Goal: Task Accomplishment & Management: Use online tool/utility

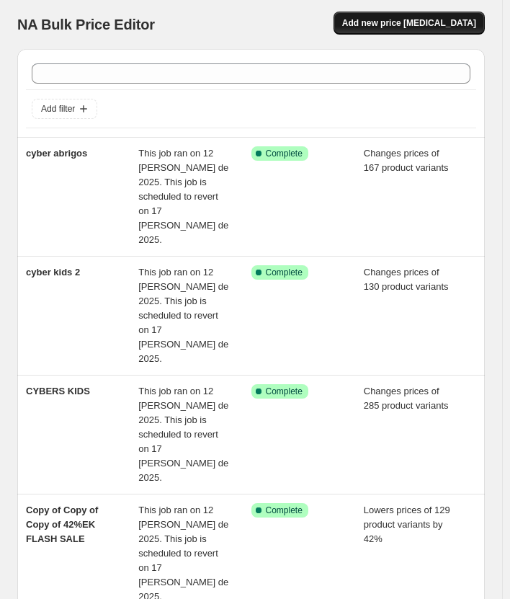
click at [409, 27] on span "Add new price change job" at bounding box center [409, 23] width 134 height 12
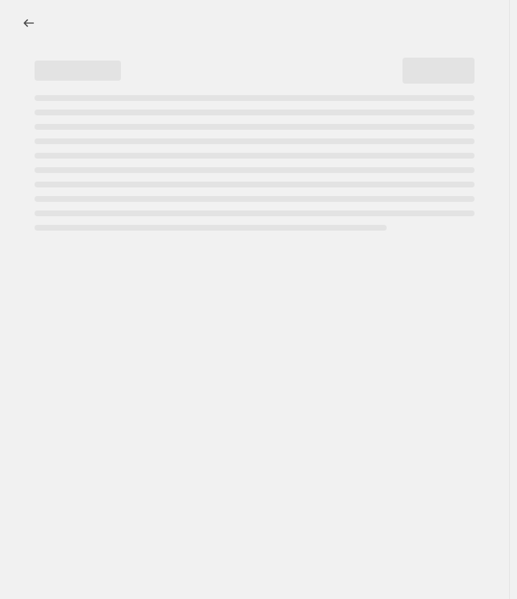
select select "percentage"
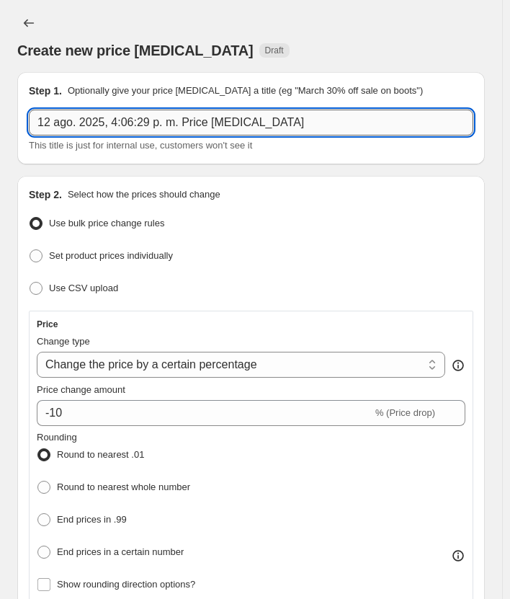
click at [81, 117] on input "12 ago. 2025, 4:06:29 p. m. Price change job" at bounding box center [251, 123] width 445 height 26
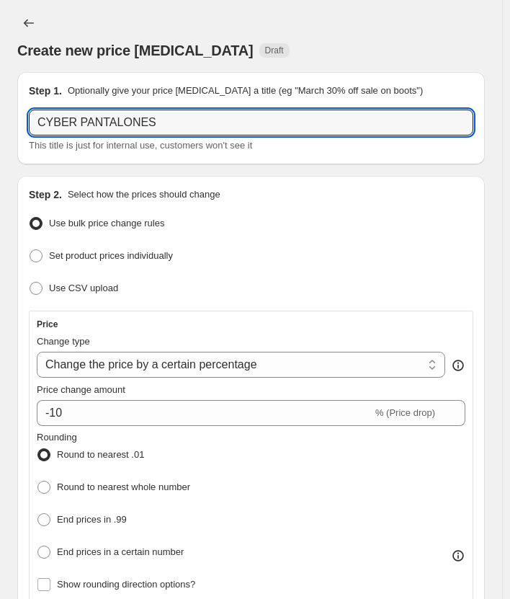
type input "CYBER PANTALONES"
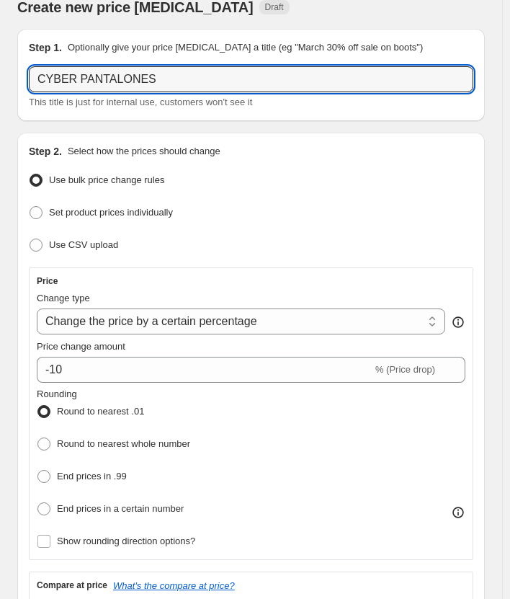
scroll to position [72, 0]
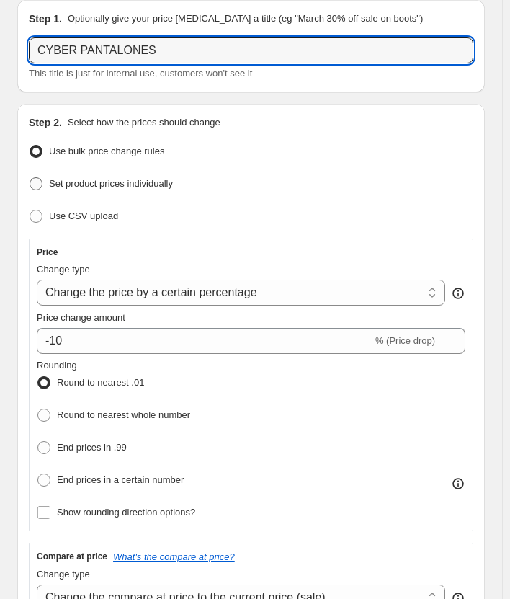
click at [128, 181] on span "Set product prices individually" at bounding box center [111, 183] width 124 height 11
click at [30, 178] on input "Set product prices individually" at bounding box center [30, 177] width 1 height 1
radio input "true"
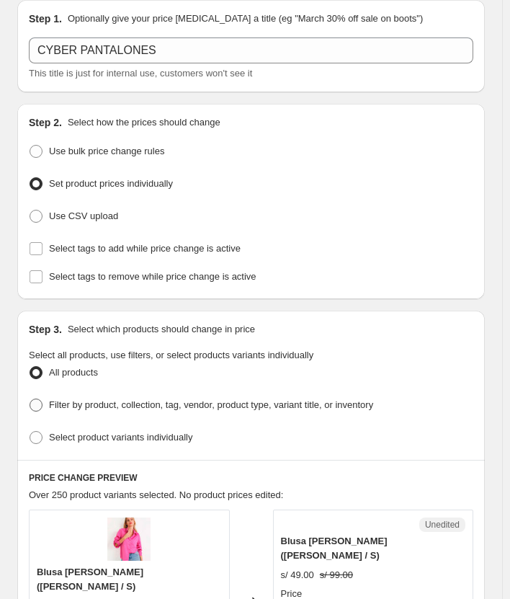
click at [124, 409] on label "Filter by product, collection, tag, vendor, product type, variant title, or inv…" at bounding box center [201, 405] width 344 height 20
click at [30, 399] on input "Filter by product, collection, tag, vendor, product type, variant title, or inv…" at bounding box center [30, 398] width 1 height 1
radio input "true"
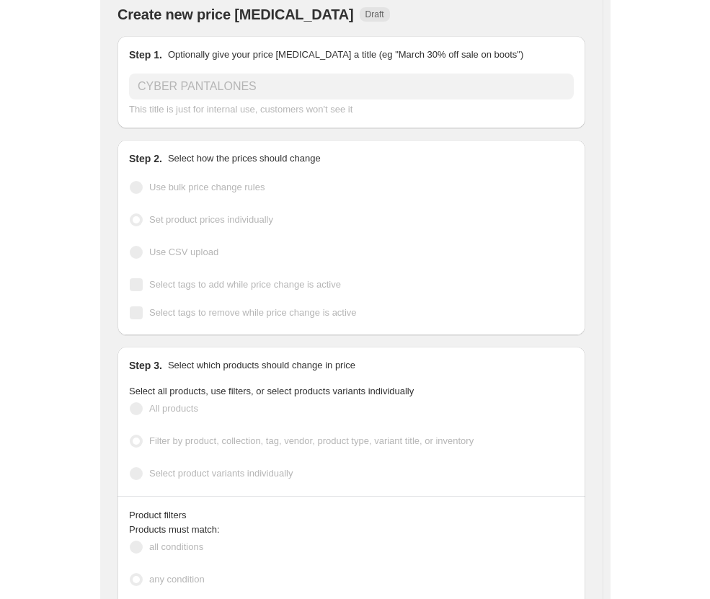
scroll to position [0, 0]
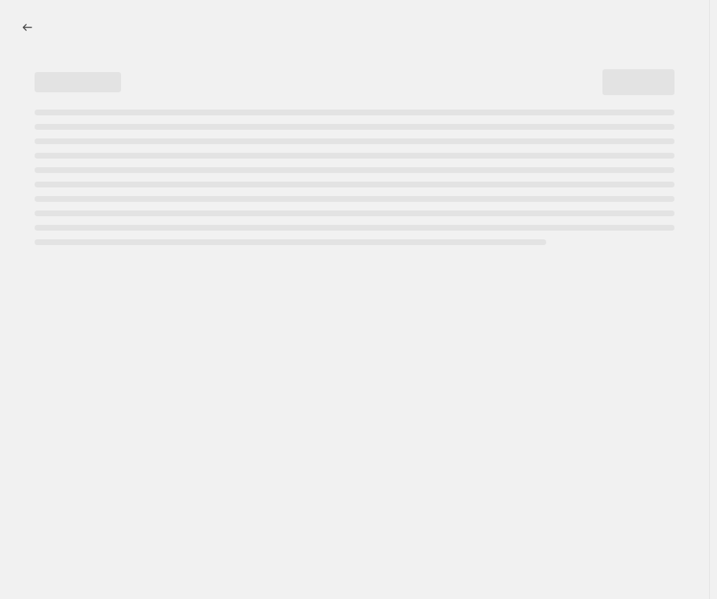
select select "percentage"
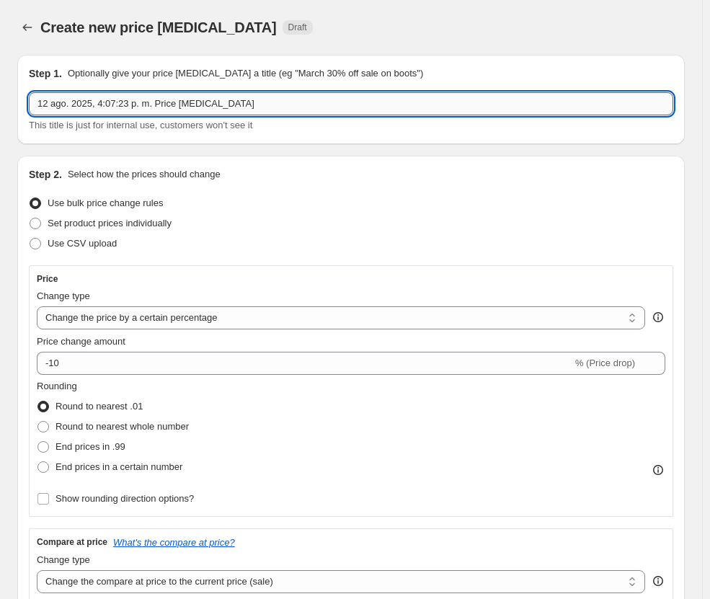
click at [151, 104] on input "12 ago. 2025, 4:07:23 p. m. Price change job" at bounding box center [351, 103] width 644 height 23
type input "CYBER PANTALONES KIDS"
click at [122, 225] on span "Set product prices individually" at bounding box center [110, 223] width 124 height 11
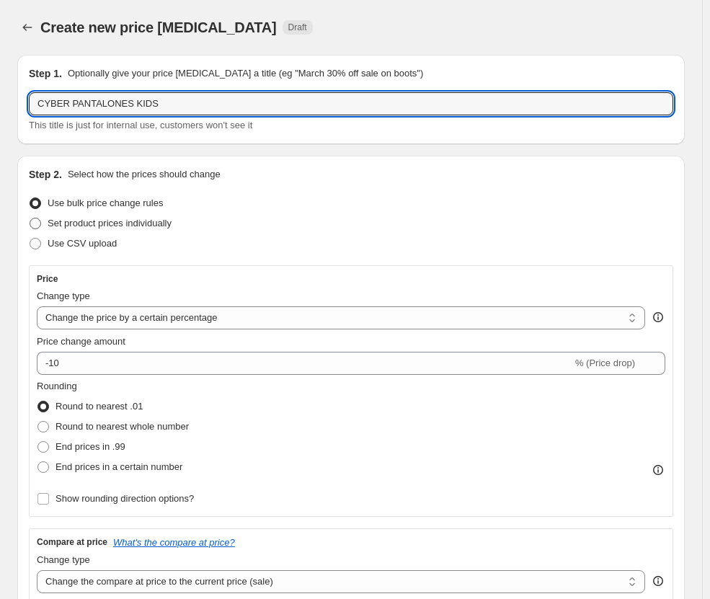
click at [30, 218] on input "Set product prices individually" at bounding box center [30, 218] width 1 height 1
radio input "true"
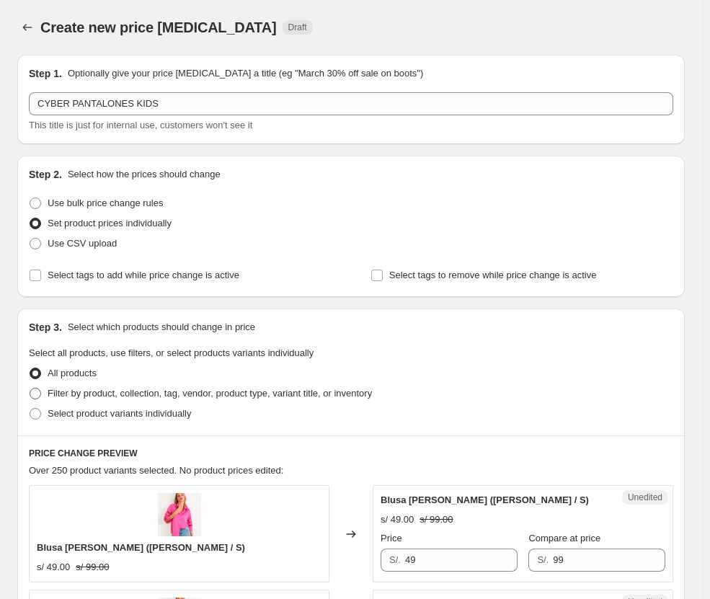
click at [99, 397] on span "Filter by product, collection, tag, vendor, product type, variant title, or inv…" at bounding box center [210, 393] width 324 height 11
click at [30, 388] on input "Filter by product, collection, tag, vendor, product type, variant title, or inv…" at bounding box center [30, 388] width 1 height 1
radio input "true"
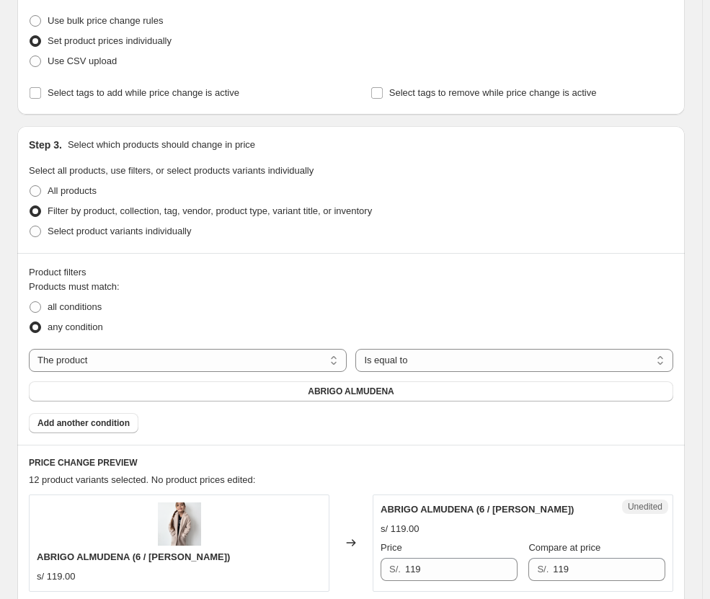
scroll to position [360, 0]
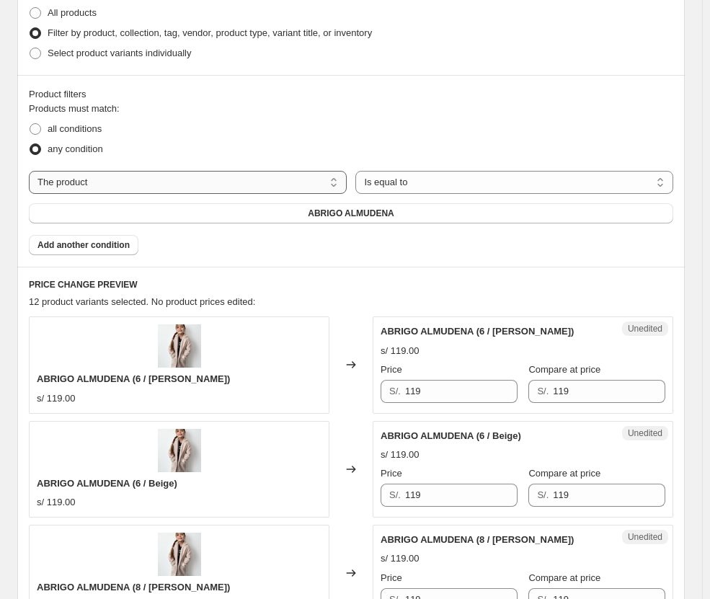
click at [135, 182] on select "The product The product's collection The product's tag The product's vendor The…" at bounding box center [188, 182] width 318 height 23
select select "collection"
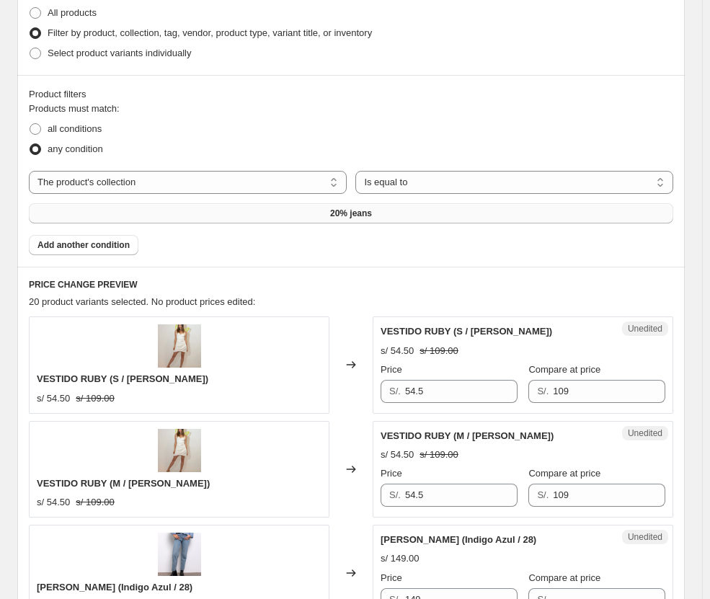
click at [365, 220] on button "20% jeans" at bounding box center [351, 213] width 644 height 20
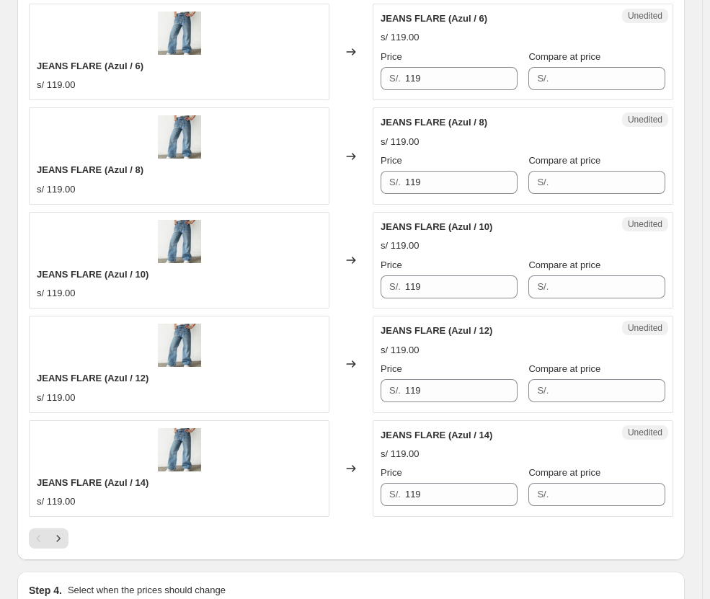
scroll to position [2447, 0]
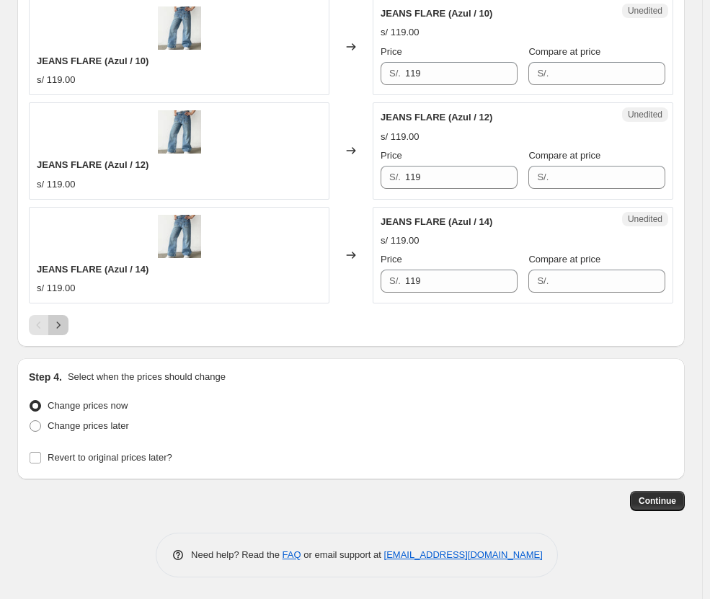
click at [61, 334] on button "Next" at bounding box center [58, 325] width 20 height 20
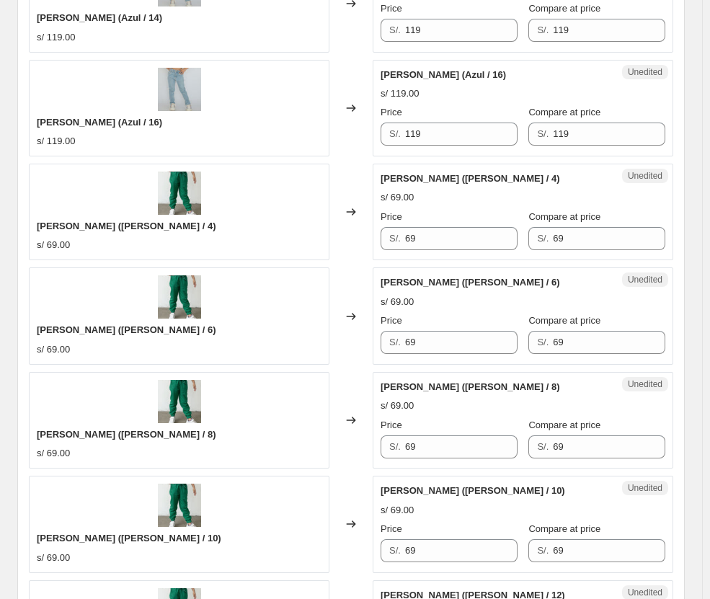
scroll to position [2375, 0]
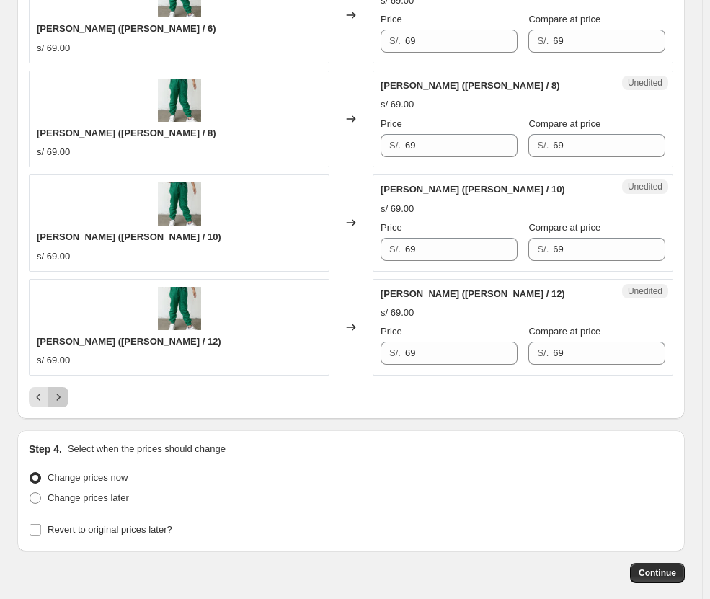
click at [66, 401] on button "Next" at bounding box center [58, 397] width 20 height 20
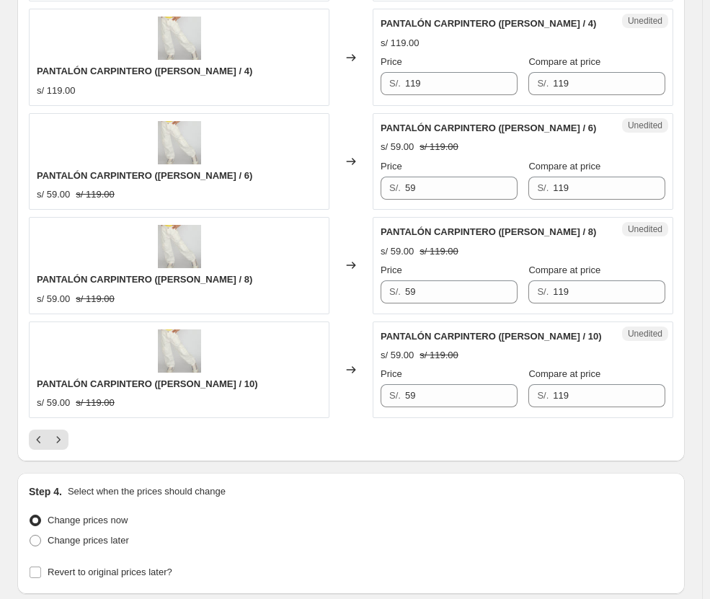
scroll to position [2303, 0]
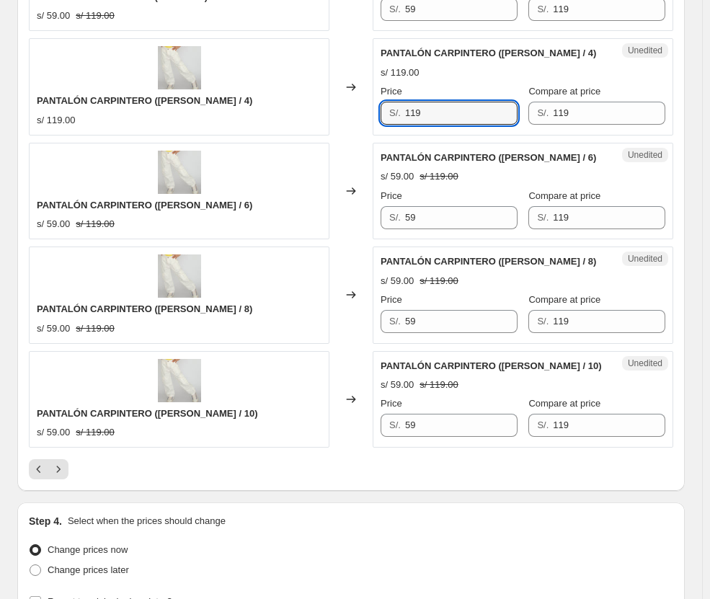
drag, startPoint x: 442, startPoint y: 113, endPoint x: 336, endPoint y: 118, distance: 106.0
click at [336, 118] on div "PANTALÓN CARPINTERO (Rosado / 4) s/ 119.00 Changed to Unedited PANTALÓN CARPINT…" at bounding box center [351, 86] width 644 height 97
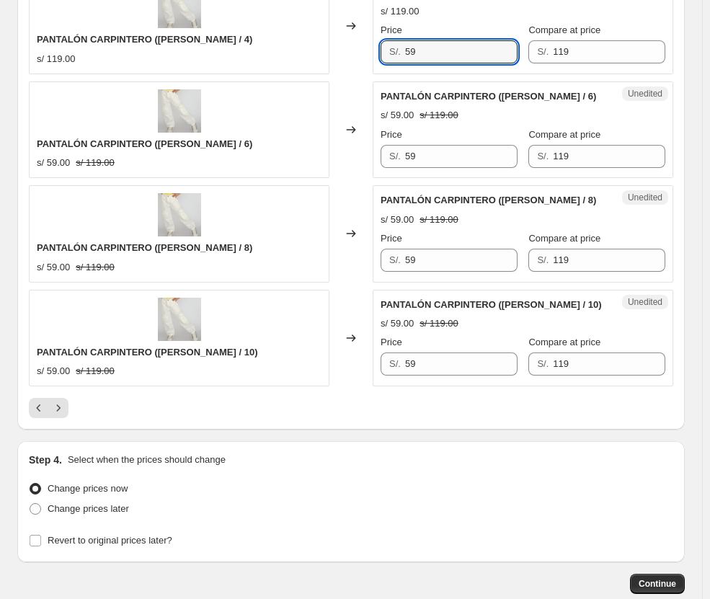
scroll to position [2447, 0]
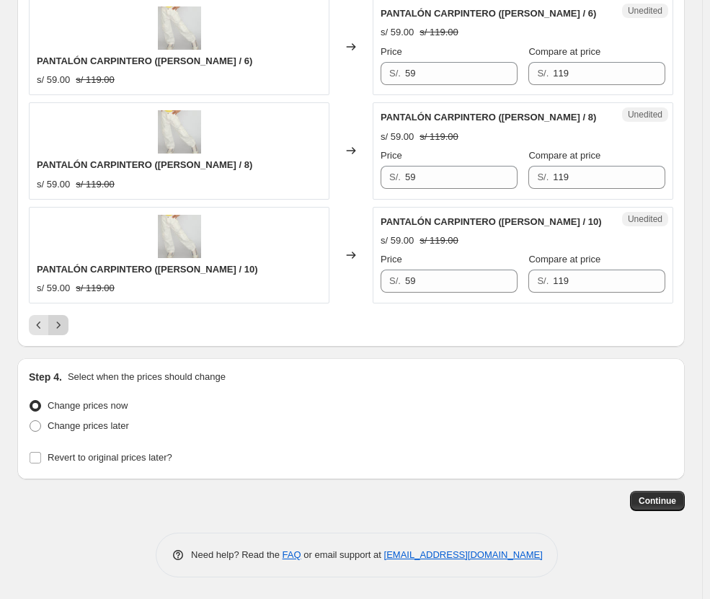
type input "59"
click at [60, 317] on button "Next" at bounding box center [58, 325] width 20 height 20
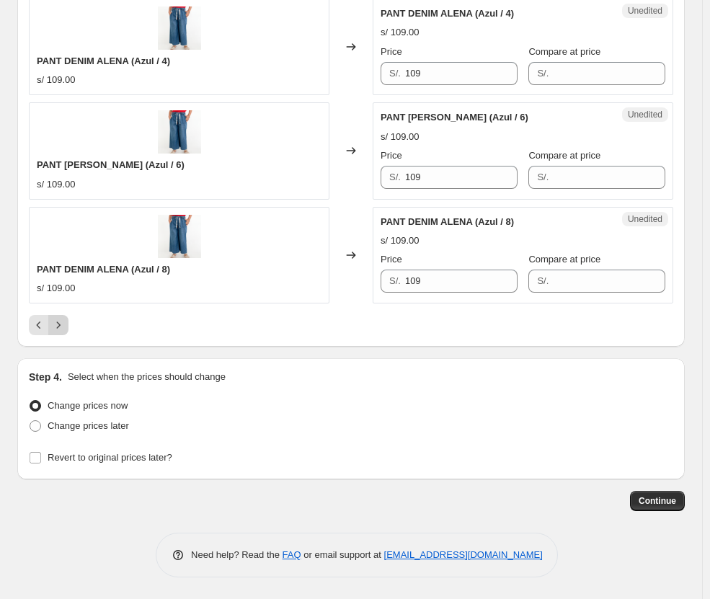
click at [61, 324] on icon "Next" at bounding box center [58, 325] width 14 height 14
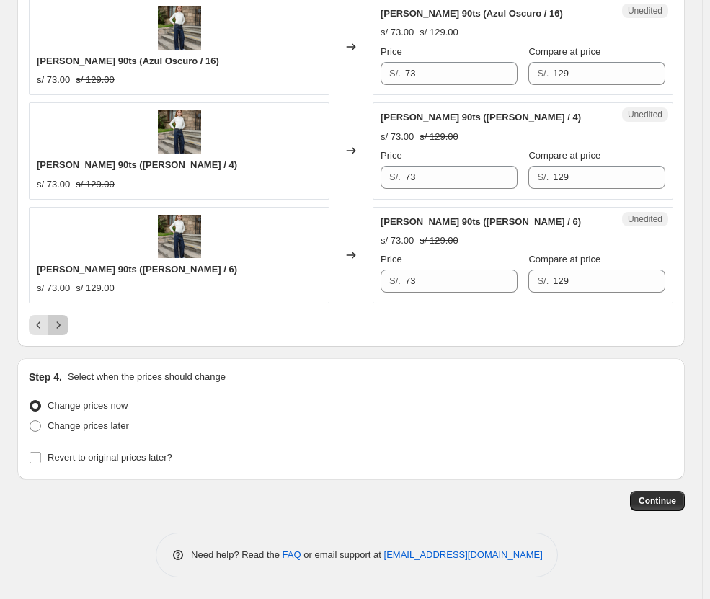
click at [62, 324] on icon "Next" at bounding box center [58, 325] width 14 height 14
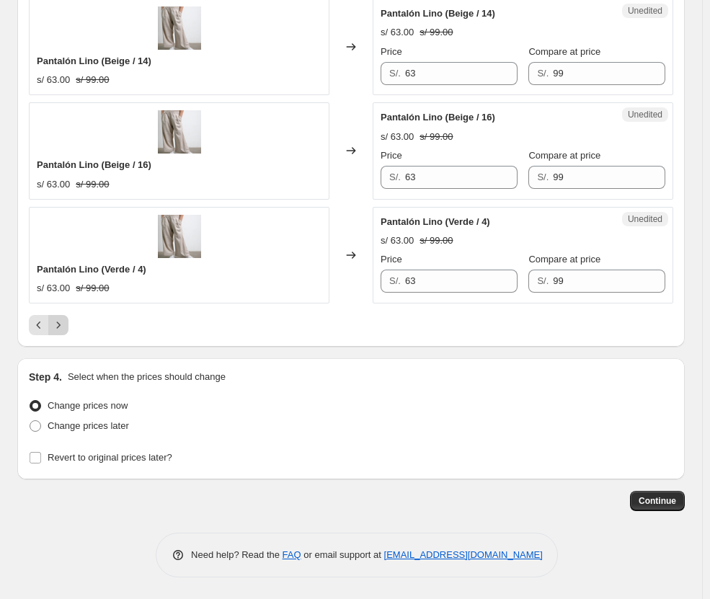
click at [58, 325] on icon "Next" at bounding box center [58, 325] width 14 height 14
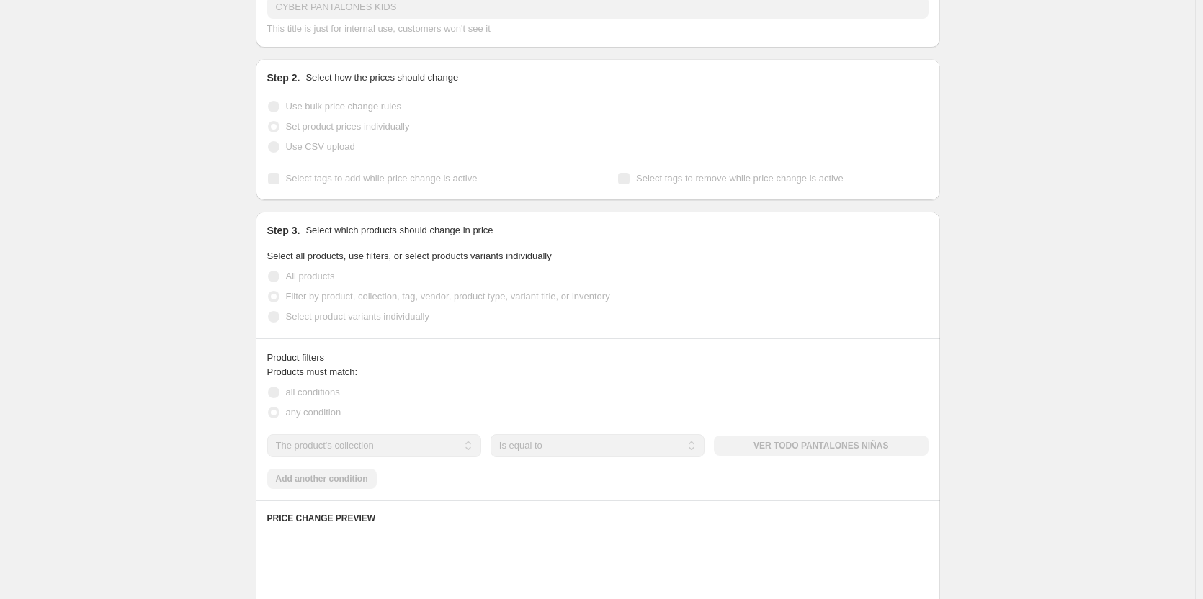
scroll to position [0, 0]
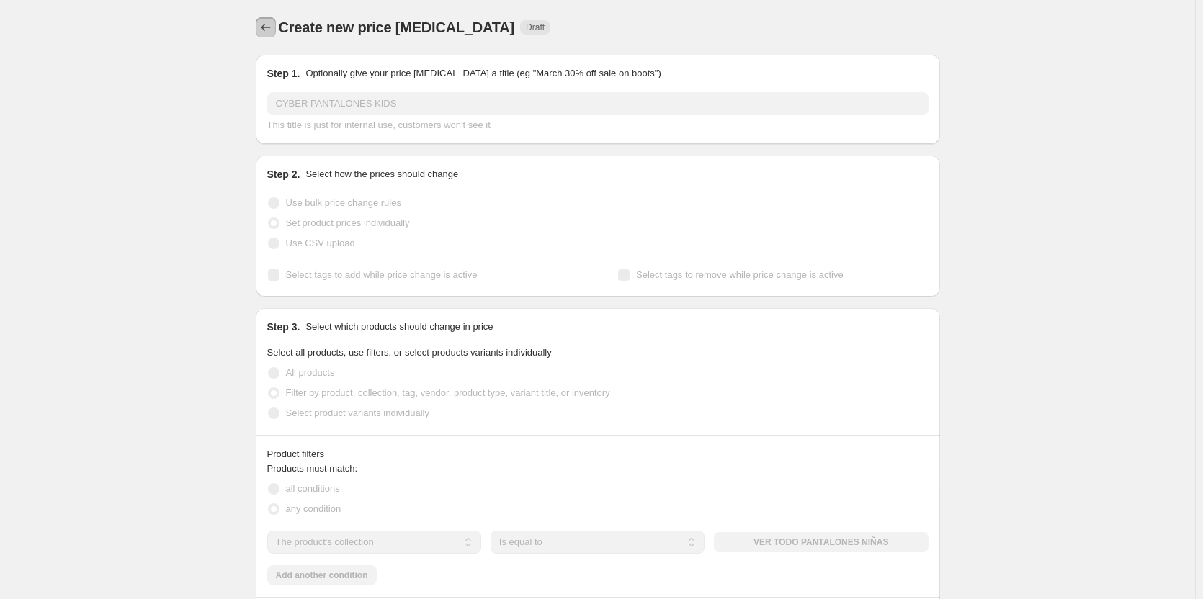
click at [265, 26] on icon "Price change jobs" at bounding box center [266, 27] width 14 height 14
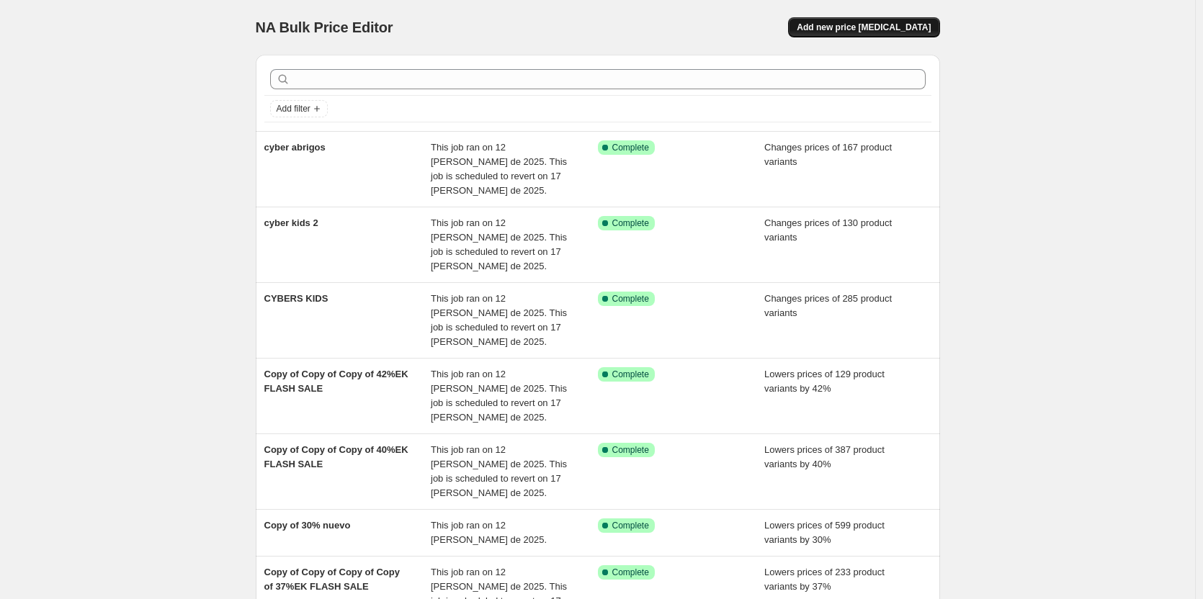
click at [716, 29] on span "Add new price change job" at bounding box center [864, 28] width 134 height 12
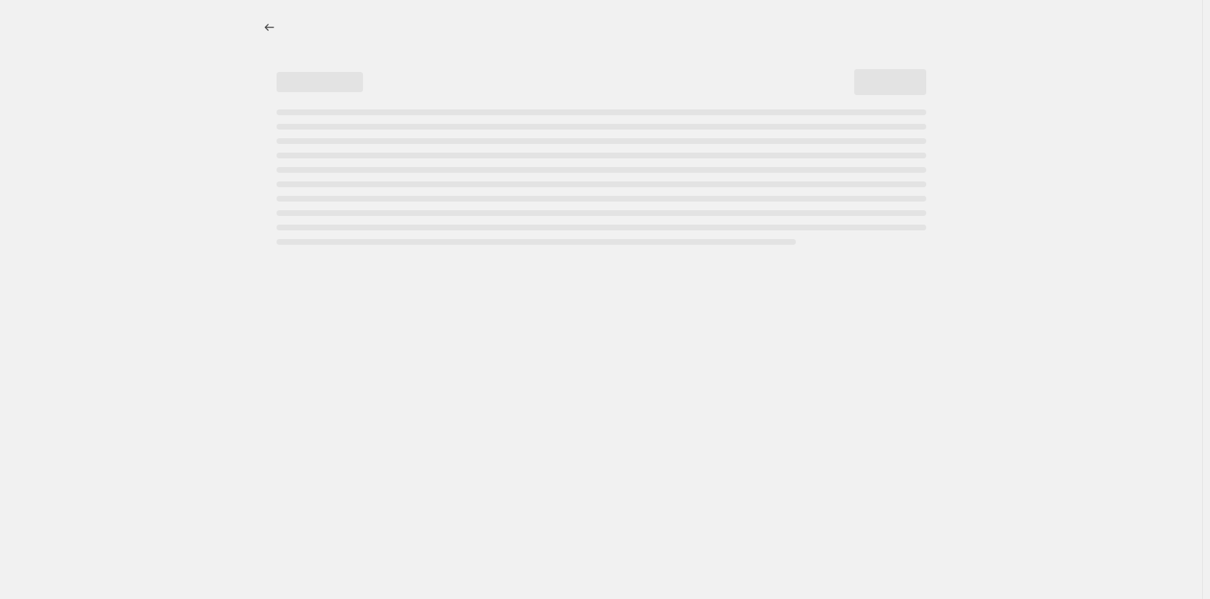
select select "percentage"
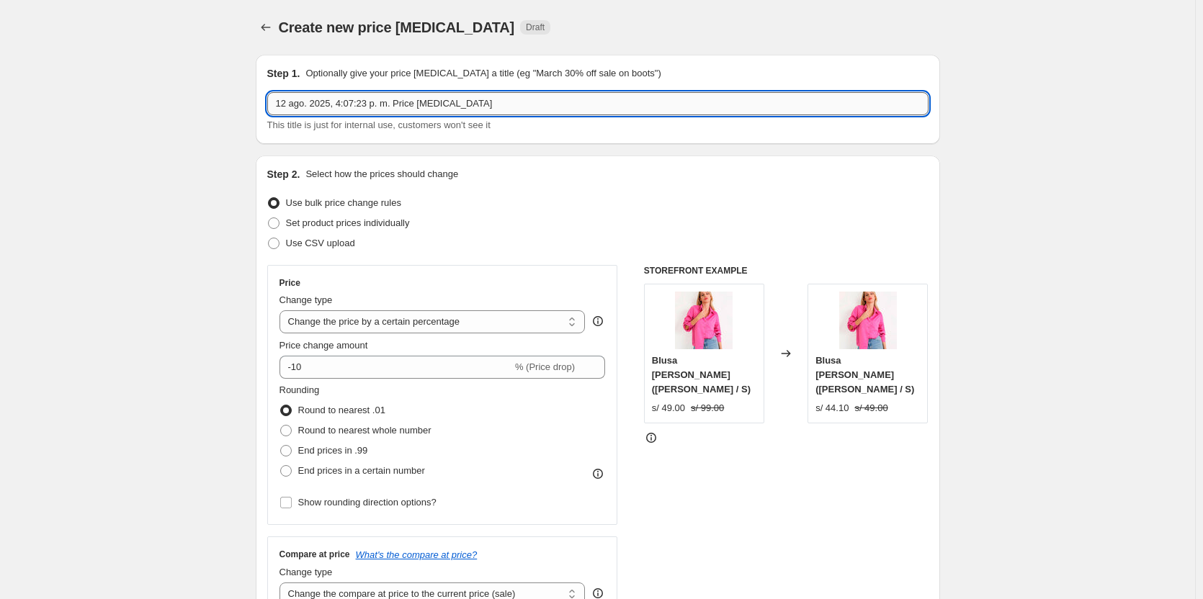
click at [377, 102] on input "12 ago. 2025, 4:07:23 p. m. Price change job" at bounding box center [597, 103] width 661 height 23
type input "c"
type input "CYBER PANTALONES"
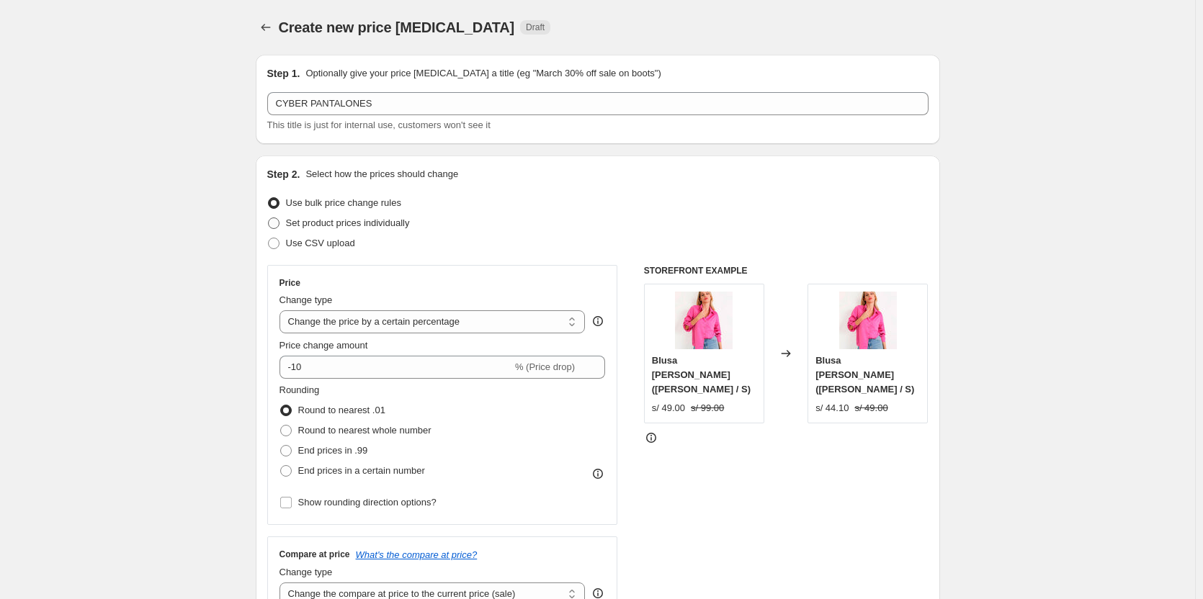
click at [372, 223] on span "Set product prices individually" at bounding box center [348, 223] width 124 height 11
click at [269, 218] on input "Set product prices individually" at bounding box center [268, 218] width 1 height 1
radio input "true"
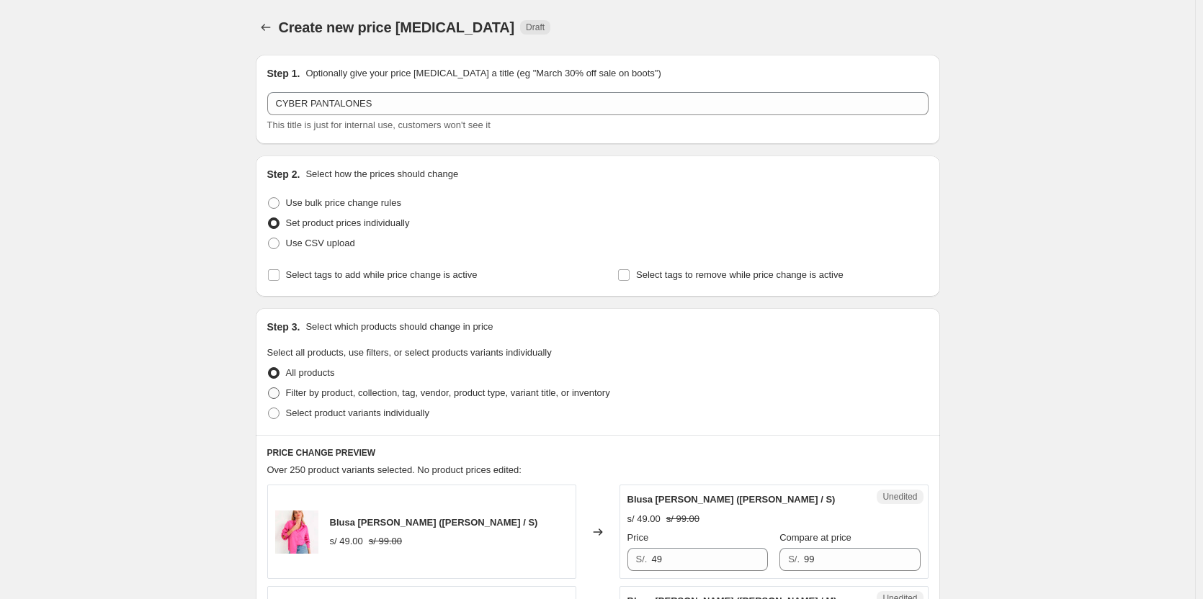
click at [379, 396] on span "Filter by product, collection, tag, vendor, product type, variant title, or inv…" at bounding box center [448, 393] width 324 height 11
click at [269, 388] on input "Filter by product, collection, tag, vendor, product type, variant title, or inv…" at bounding box center [268, 388] width 1 height 1
radio input "true"
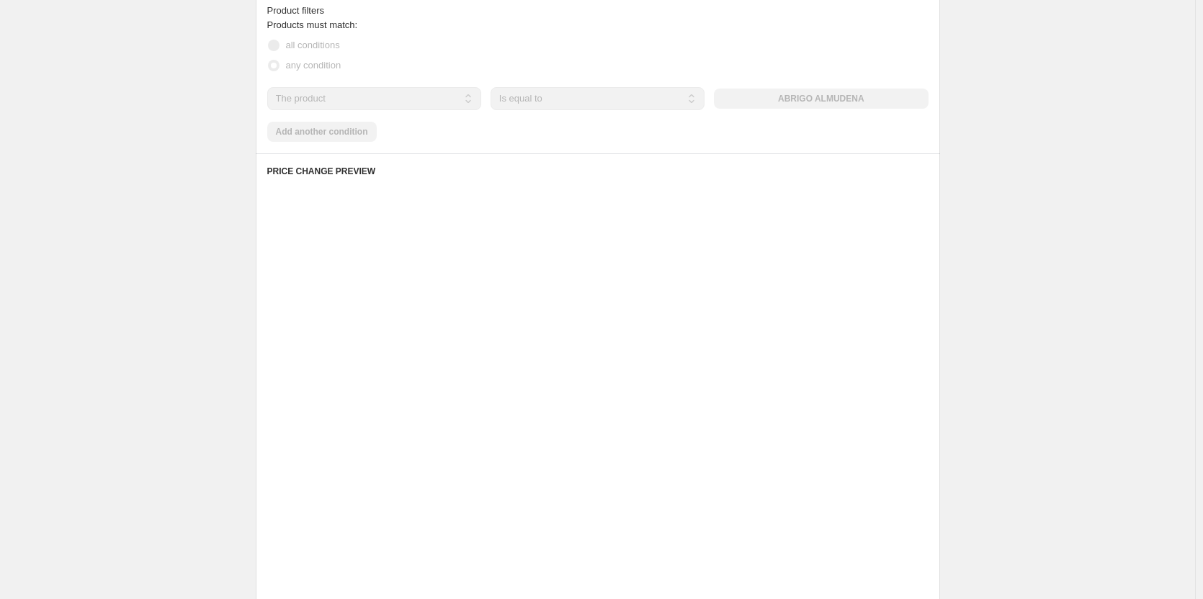
scroll to position [504, 0]
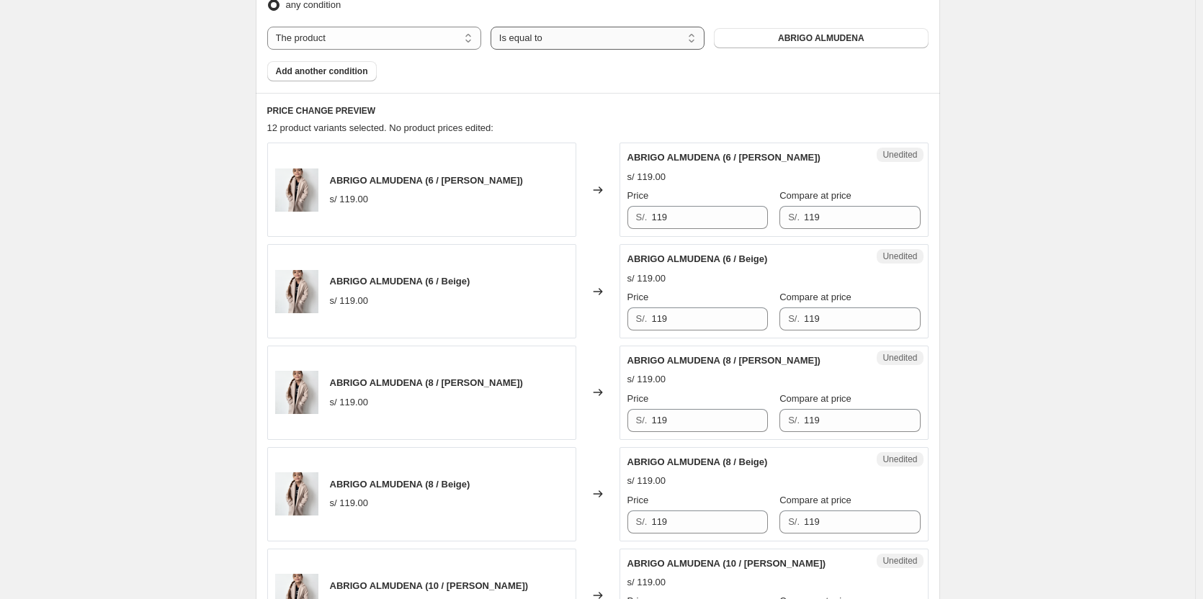
click at [529, 39] on select "Is equal to Is not equal to" at bounding box center [598, 38] width 214 height 23
click at [406, 49] on select "The product The product's collection The product's tag The product's vendor The…" at bounding box center [374, 38] width 214 height 23
select select "collection"
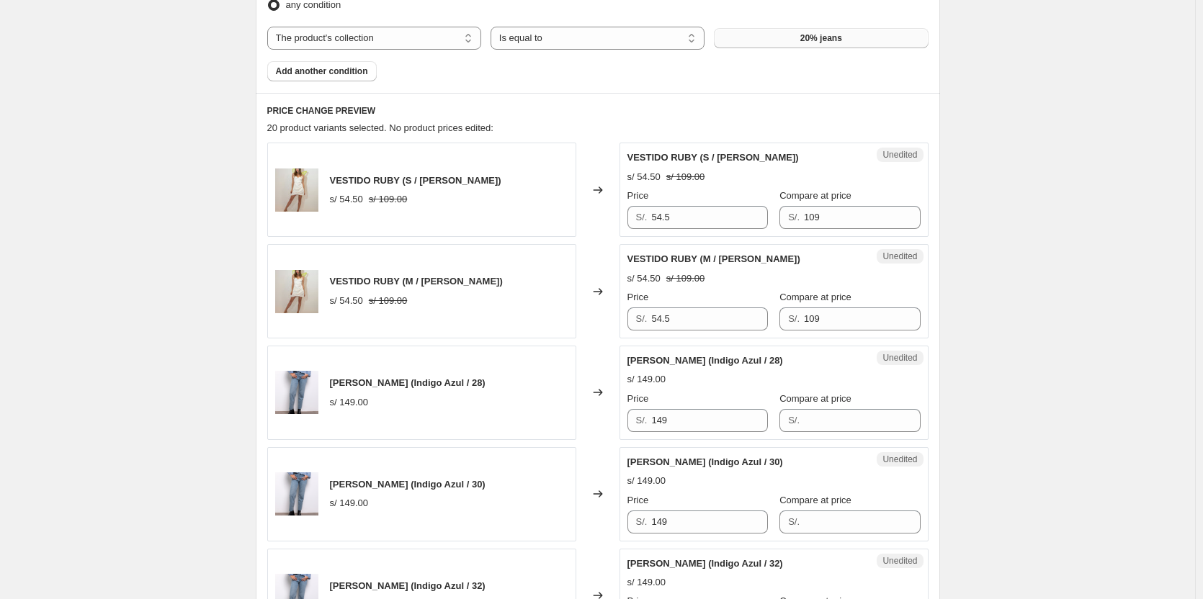
click at [716, 42] on button "20% jeans" at bounding box center [821, 38] width 214 height 20
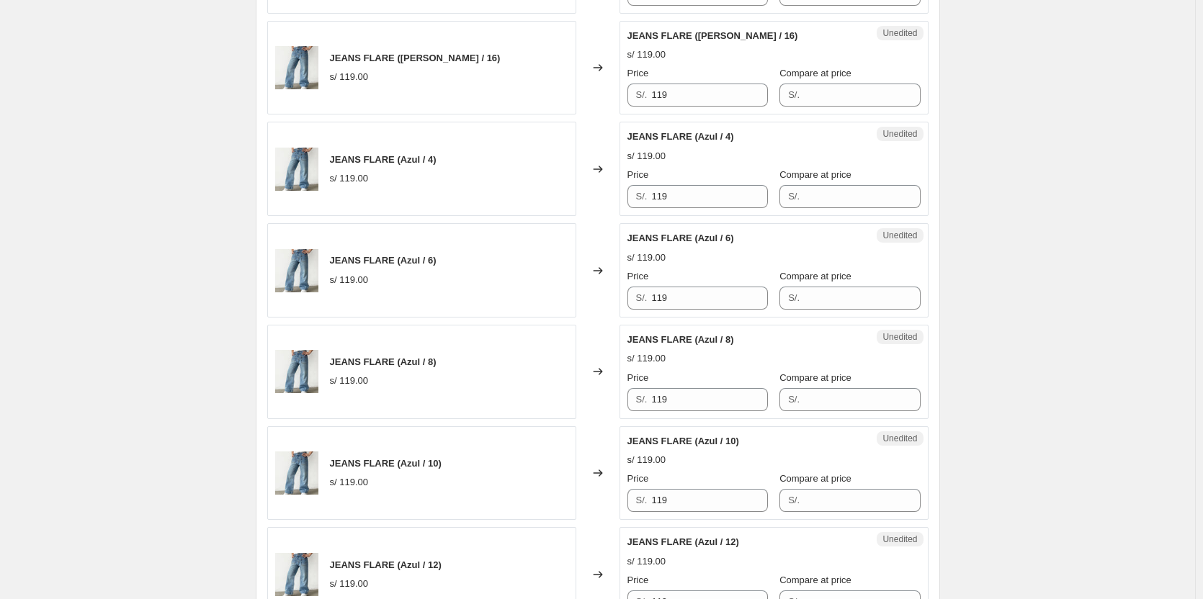
scroll to position [2336, 0]
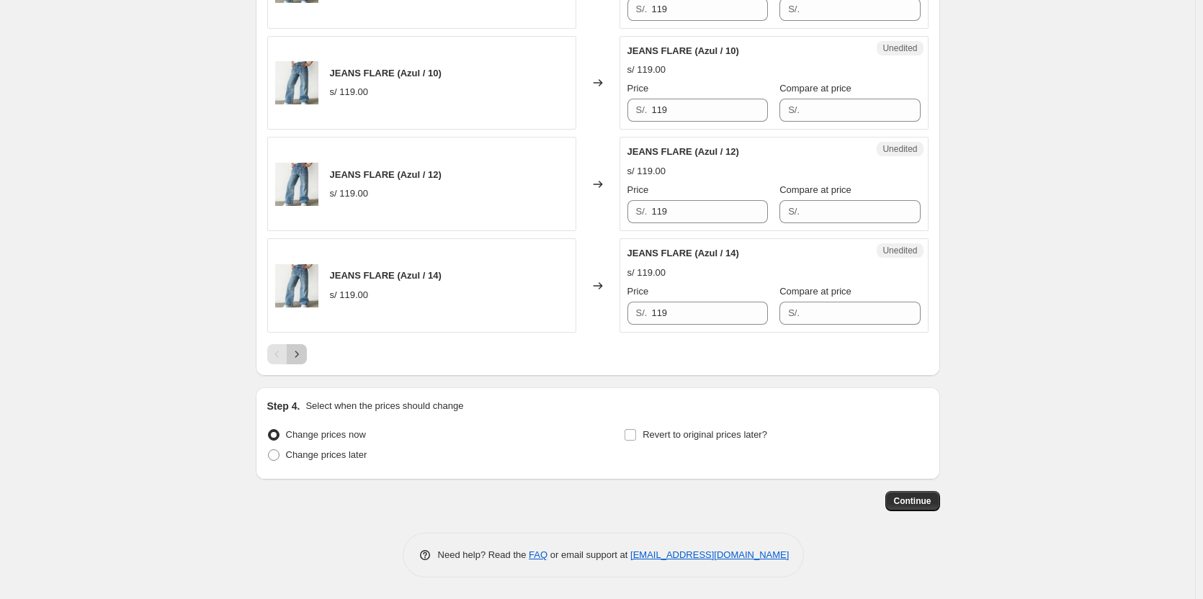
click at [304, 350] on icon "Next" at bounding box center [297, 354] width 14 height 14
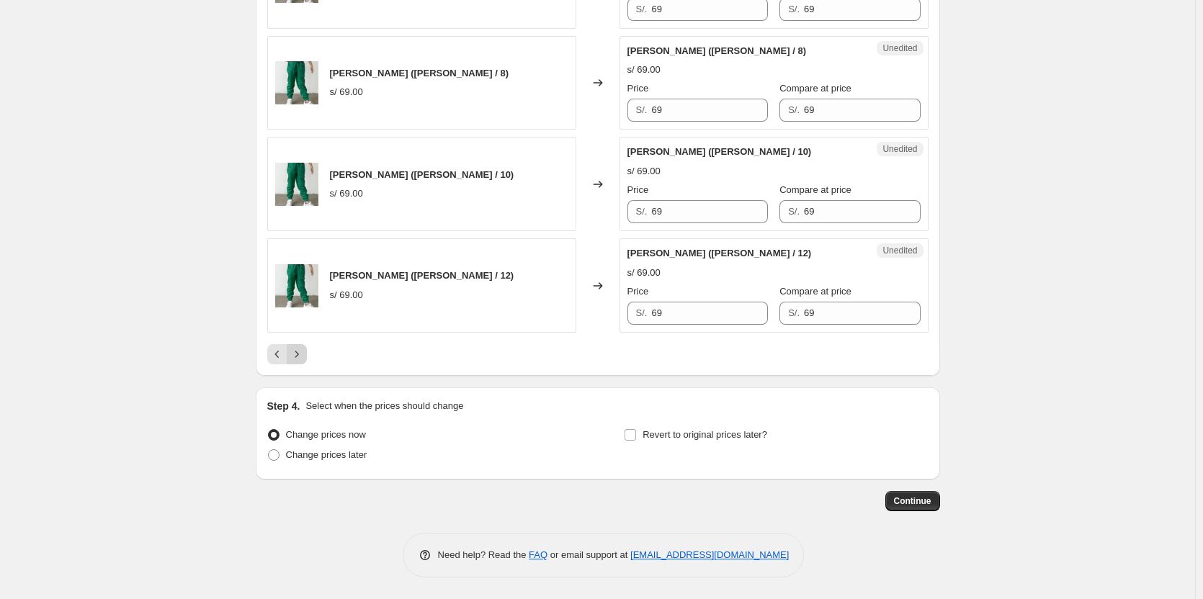
click at [304, 349] on icon "Next" at bounding box center [297, 354] width 14 height 14
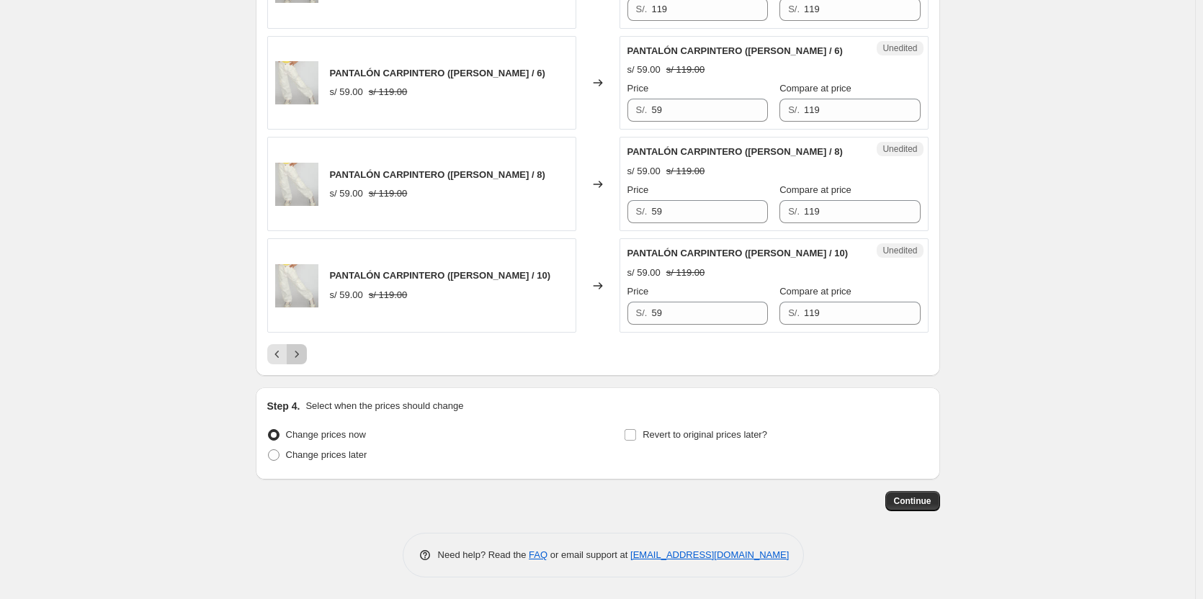
click at [306, 347] on button "Next" at bounding box center [297, 354] width 20 height 20
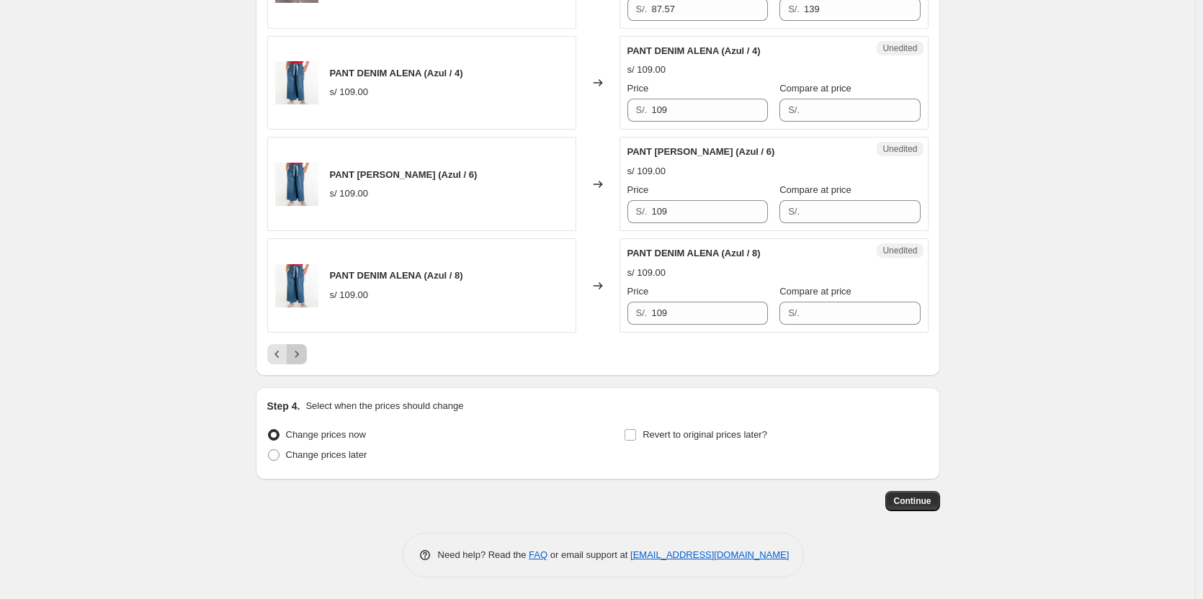
click at [307, 347] on button "Next" at bounding box center [297, 354] width 20 height 20
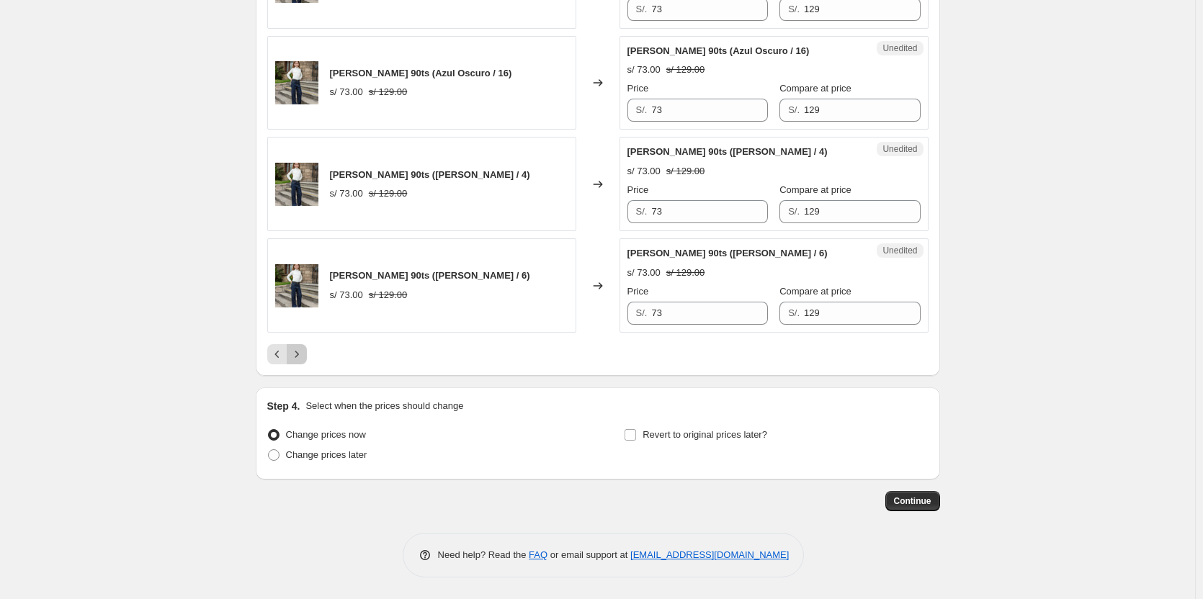
click at [307, 347] on button "Next" at bounding box center [297, 354] width 20 height 20
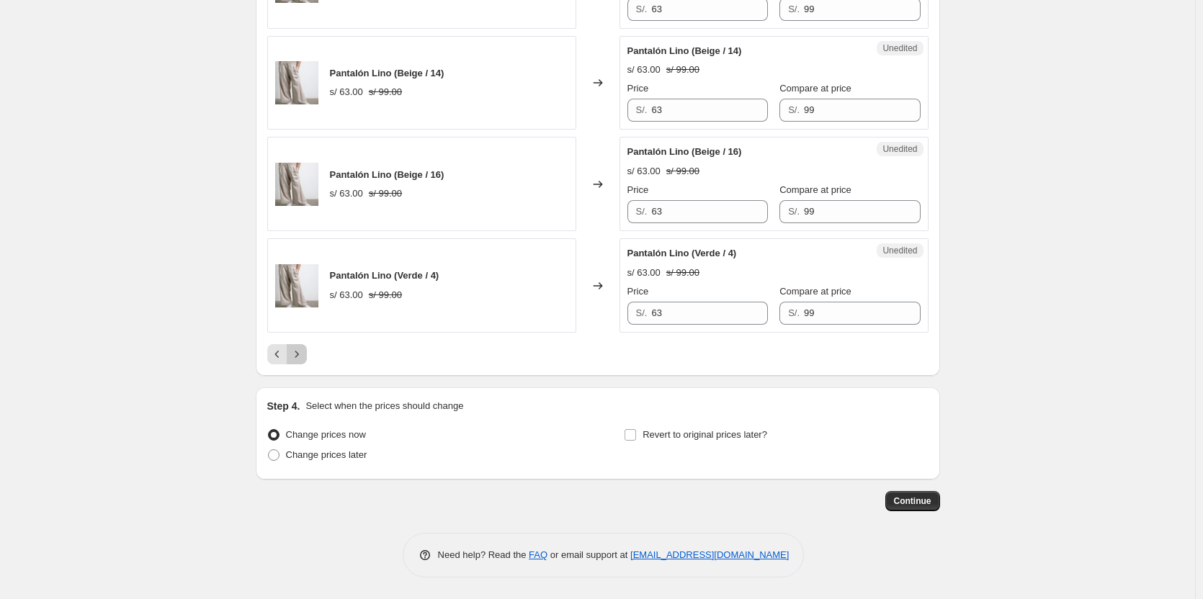
click at [302, 360] on icon "Next" at bounding box center [297, 354] width 14 height 14
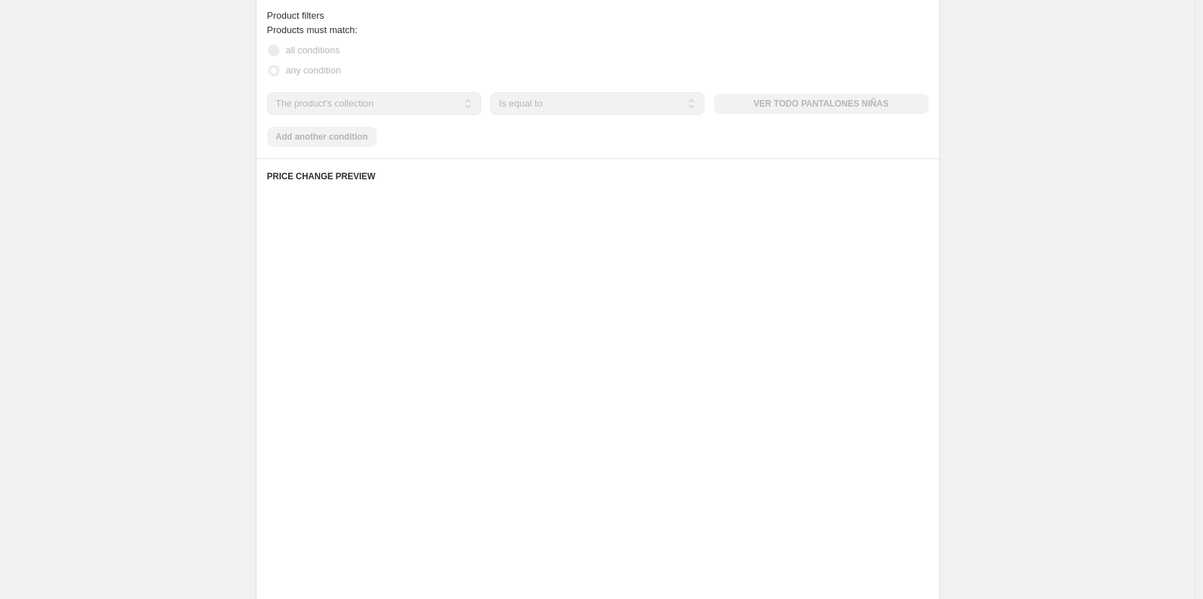
scroll to position [144, 0]
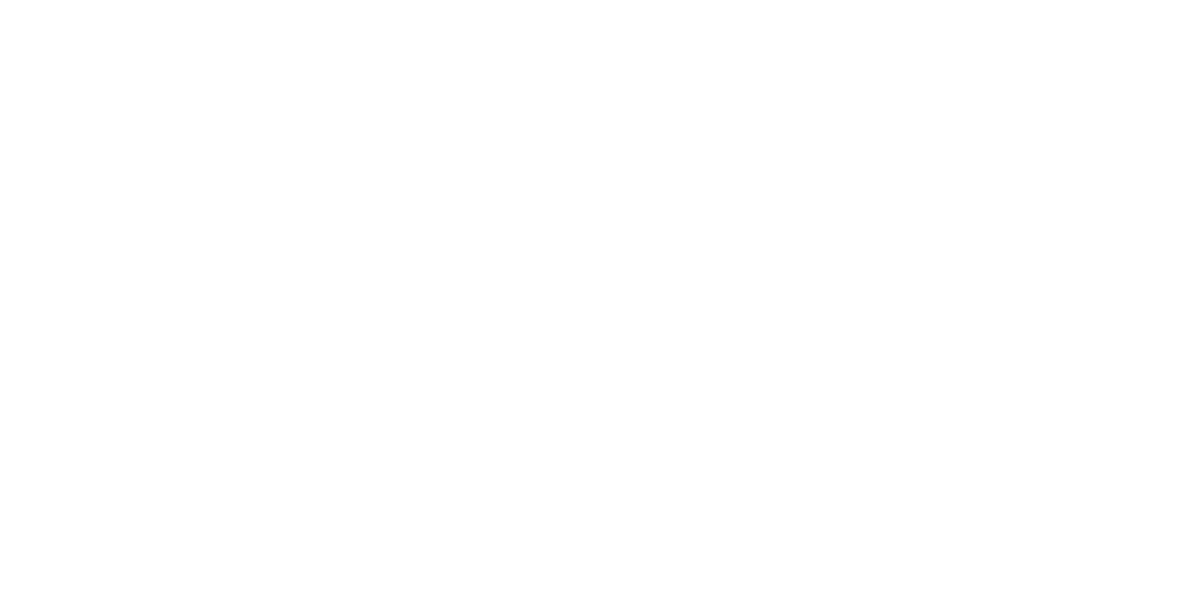
select select "percentage"
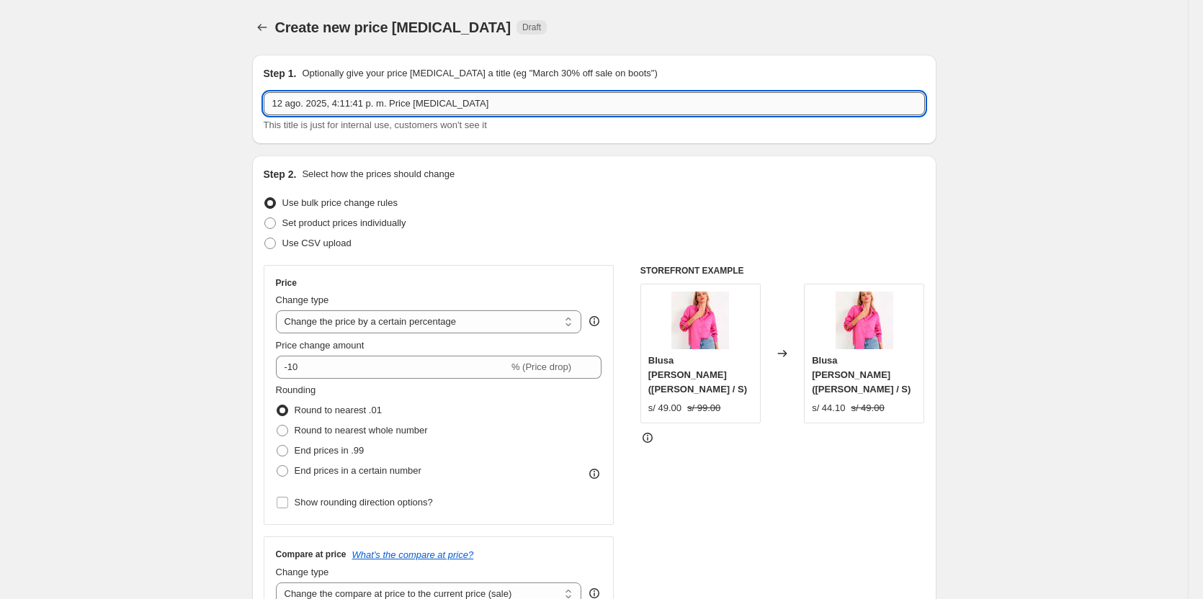
click at [499, 103] on input "12 ago. 2025, 4:11:41 p. m. Price change job" at bounding box center [594, 103] width 661 height 23
type input "PANTALON CYBER"
click at [390, 214] on label "Set product prices individually" at bounding box center [335, 223] width 143 height 20
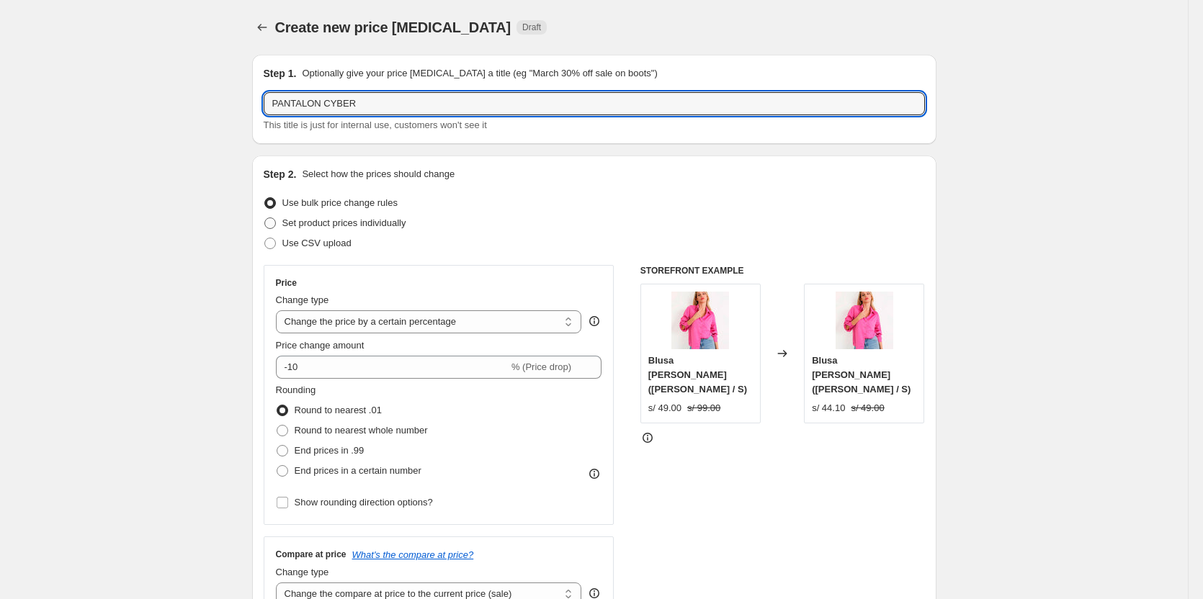
click at [265, 218] on input "Set product prices individually" at bounding box center [264, 218] width 1 height 1
radio input "true"
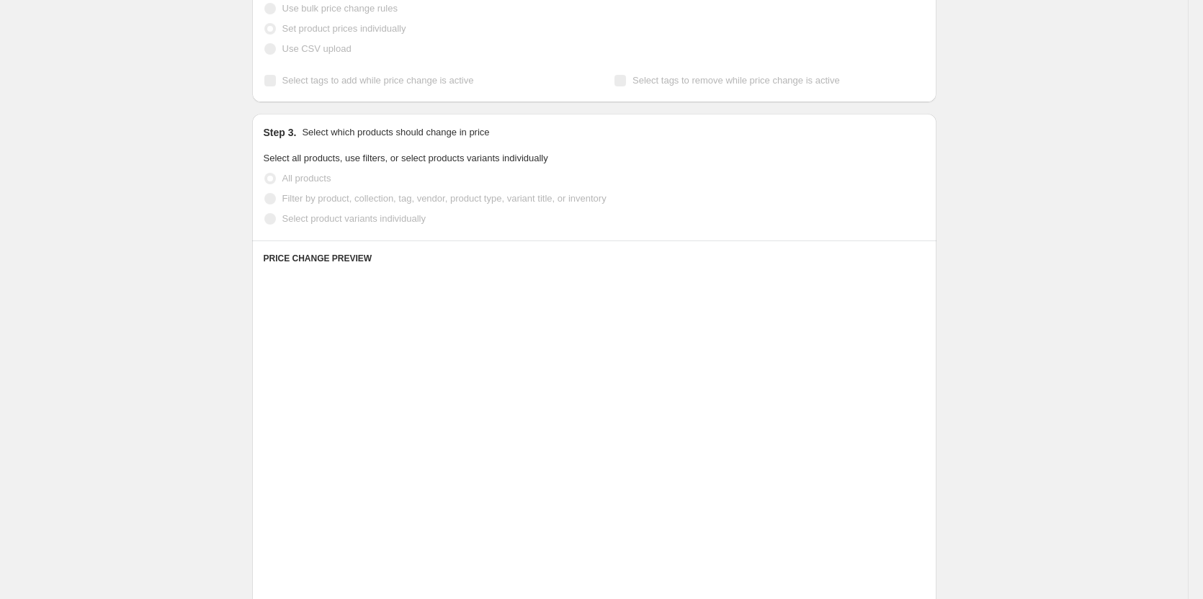
scroll to position [288, 0]
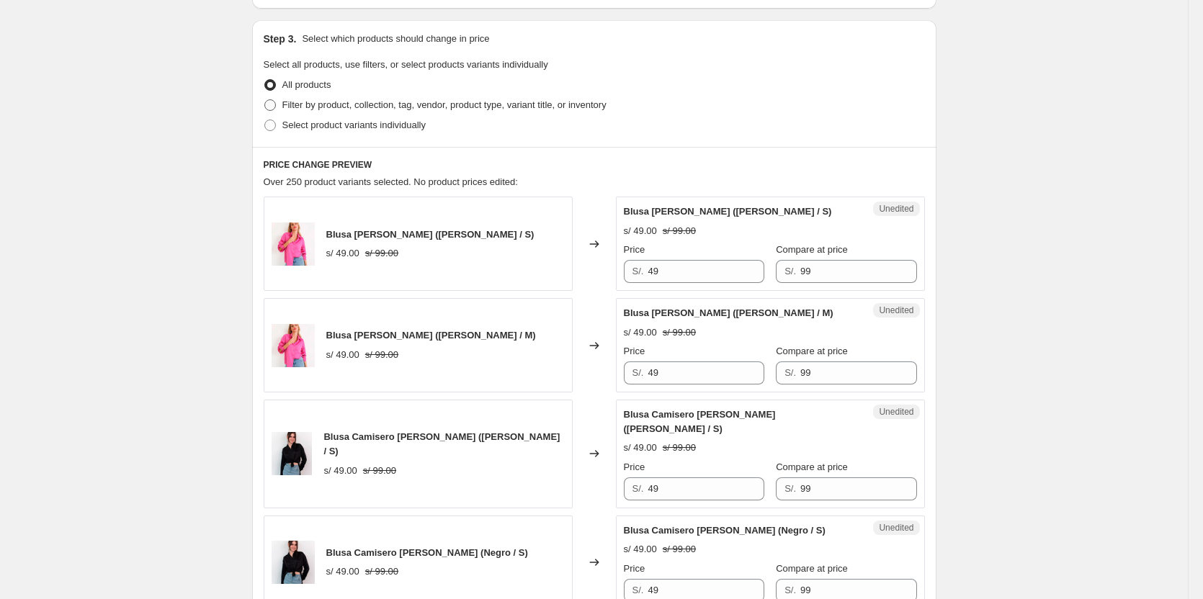
click at [331, 106] on span "Filter by product, collection, tag, vendor, product type, variant title, or inv…" at bounding box center [444, 104] width 324 height 11
click at [265, 100] on input "Filter by product, collection, tag, vendor, product type, variant title, or inv…" at bounding box center [264, 99] width 1 height 1
radio input "true"
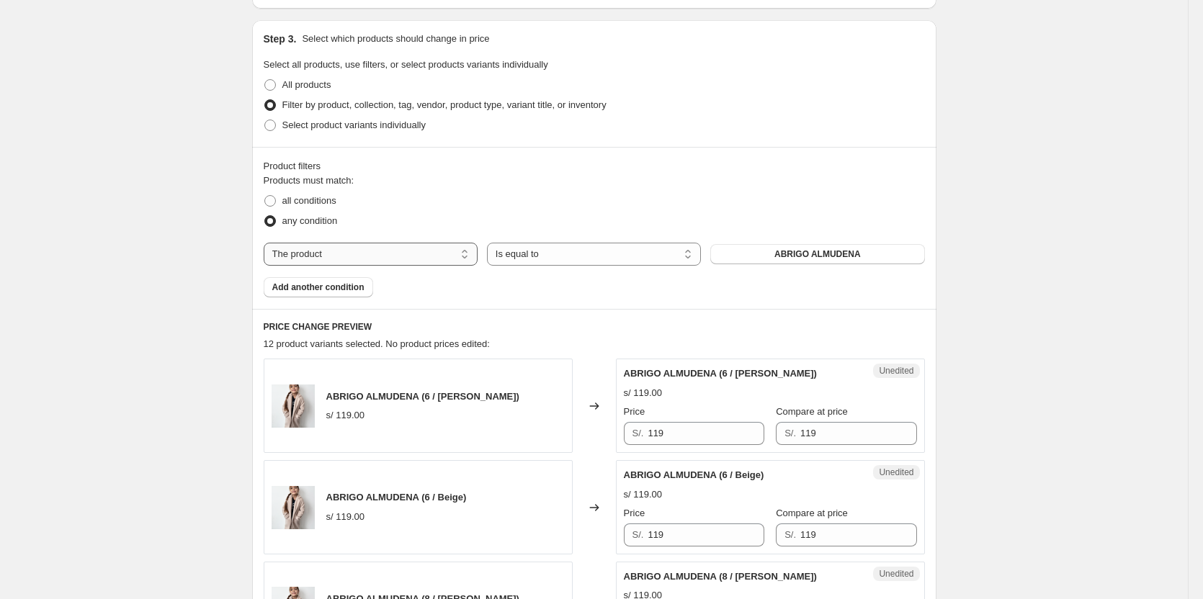
click at [355, 245] on select "The product The product's collection The product's tag The product's vendor The…" at bounding box center [371, 254] width 214 height 23
click at [600, 246] on select "Is equal to Is not equal to" at bounding box center [594, 254] width 214 height 23
click at [770, 196] on div "all conditions" at bounding box center [594, 201] width 661 height 20
click at [785, 248] on button "ABRIGO ALMUDENA" at bounding box center [817, 254] width 214 height 20
click at [517, 254] on select "Is equal to Is not equal to" at bounding box center [594, 254] width 214 height 23
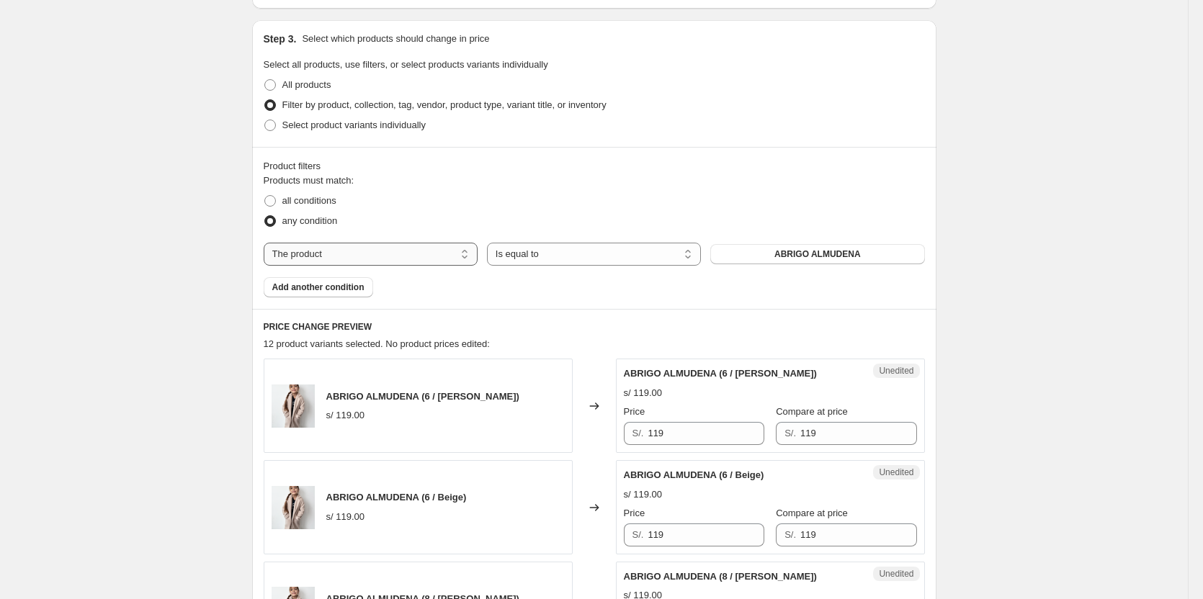
click at [409, 254] on select "The product The product's collection The product's tag The product's vendor The…" at bounding box center [371, 254] width 214 height 23
select select "collection"
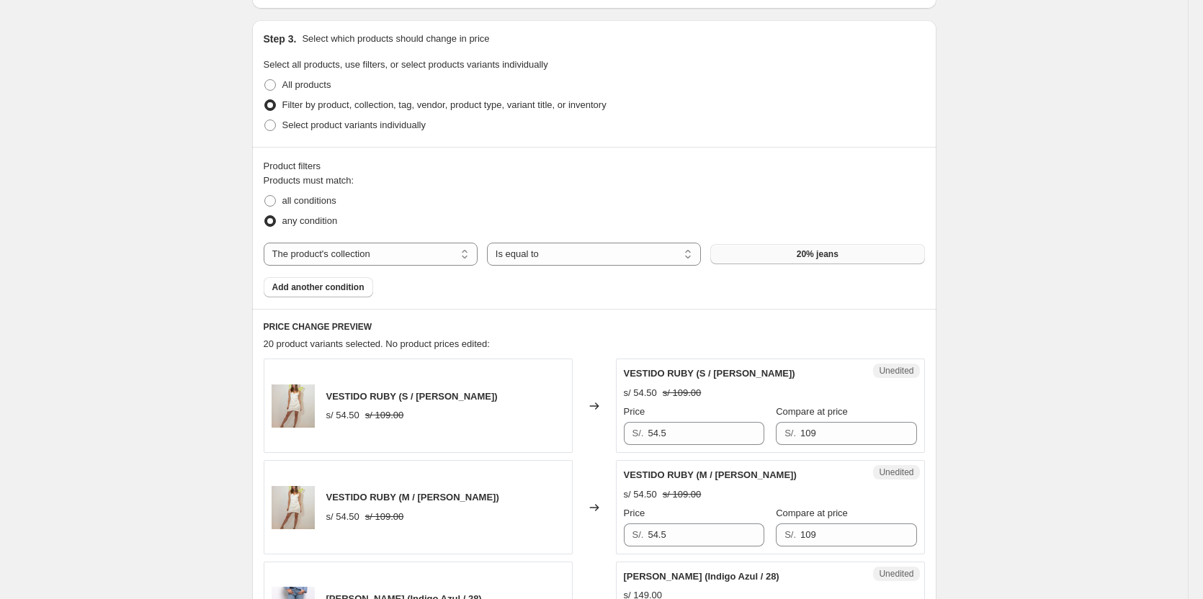
click at [815, 262] on button "20% jeans" at bounding box center [817, 254] width 214 height 20
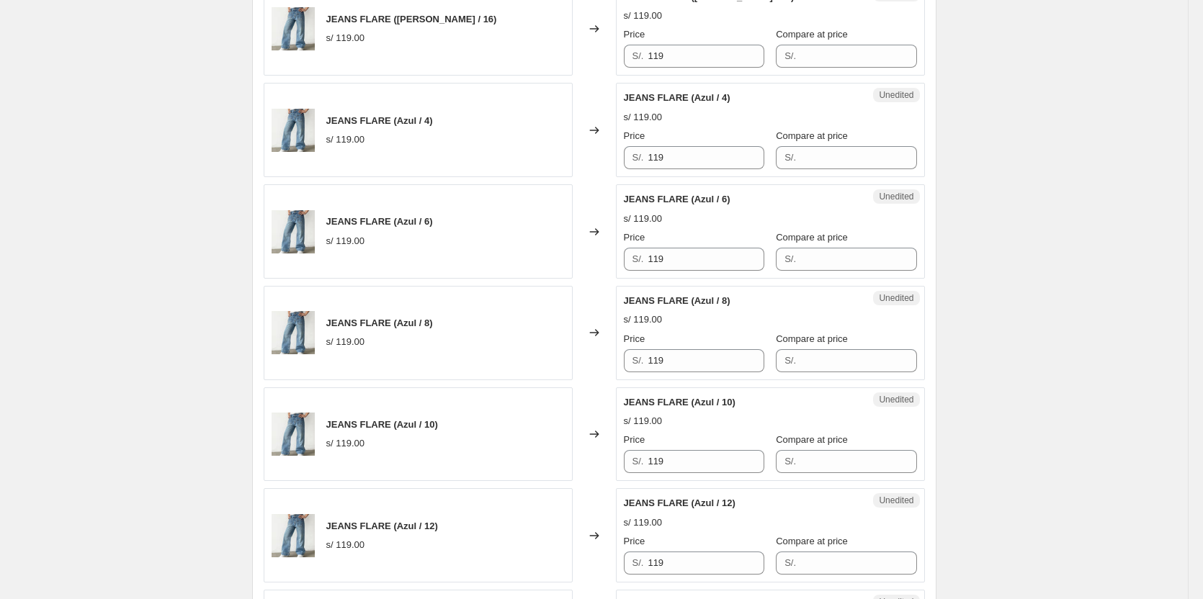
scroll to position [2306, 0]
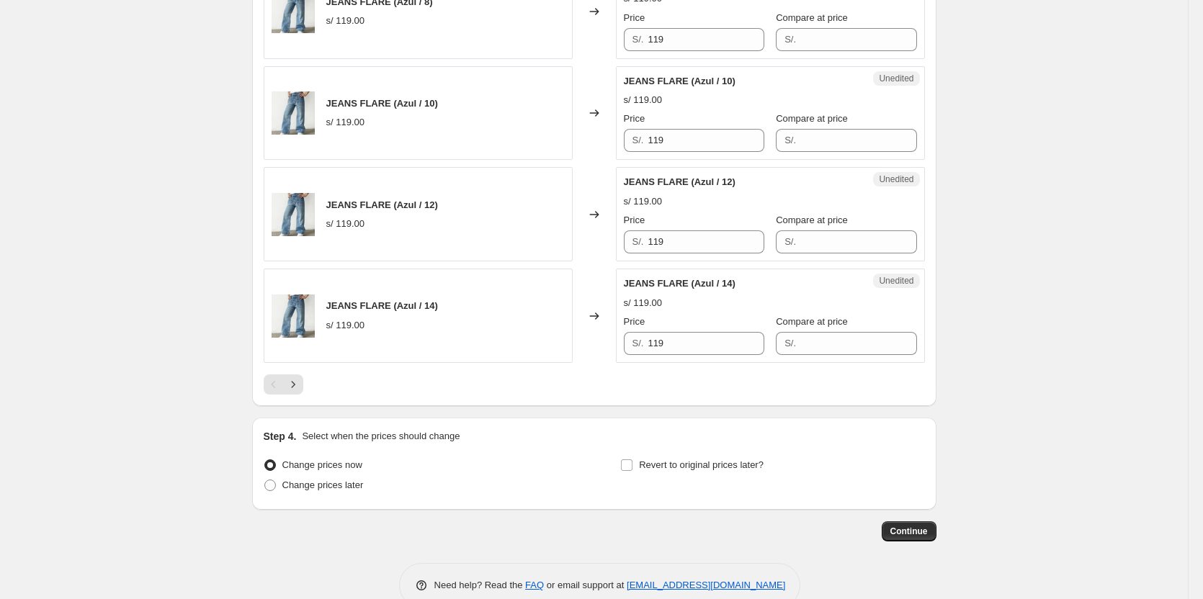
click at [300, 385] on icon "Next" at bounding box center [293, 385] width 14 height 14
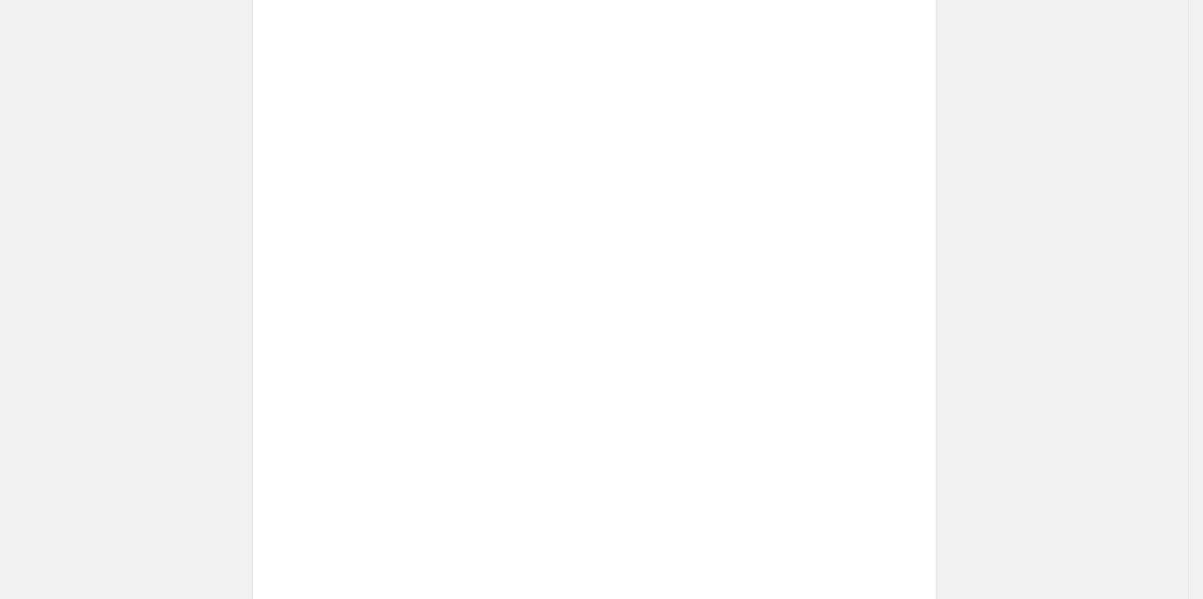
scroll to position [720, 0]
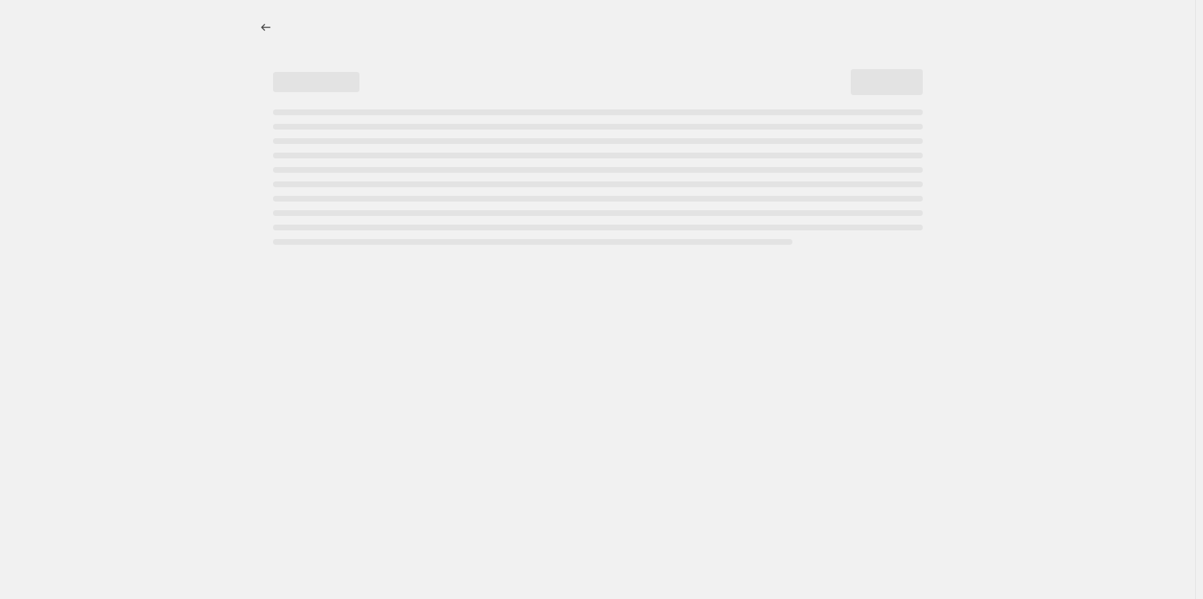
select select "percentage"
